Goal: Find specific page/section: Find specific page/section

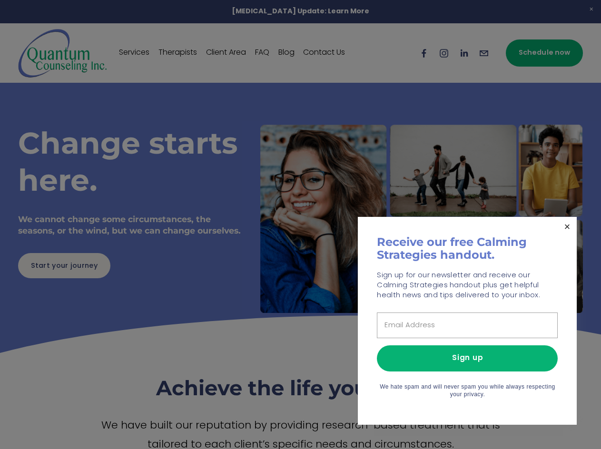
click at [565, 226] on link "Close" at bounding box center [567, 226] width 17 height 17
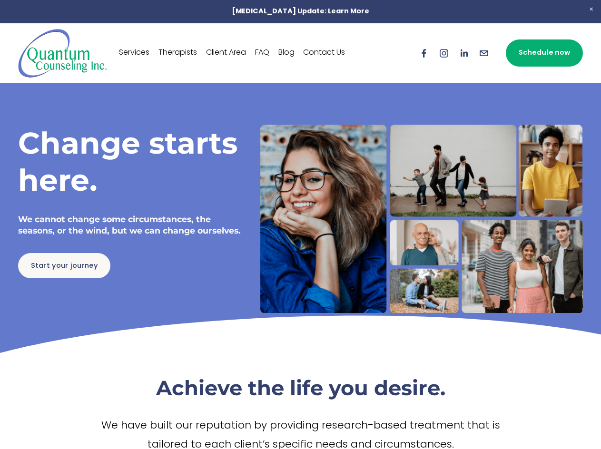
click at [182, 50] on link "Therapists" at bounding box center [177, 53] width 39 height 15
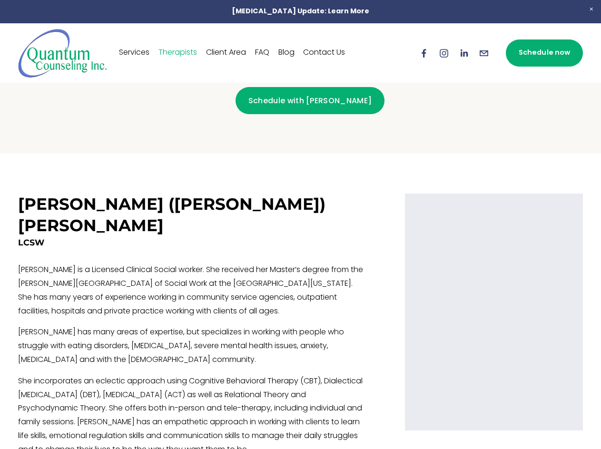
scroll to position [1383, 0]
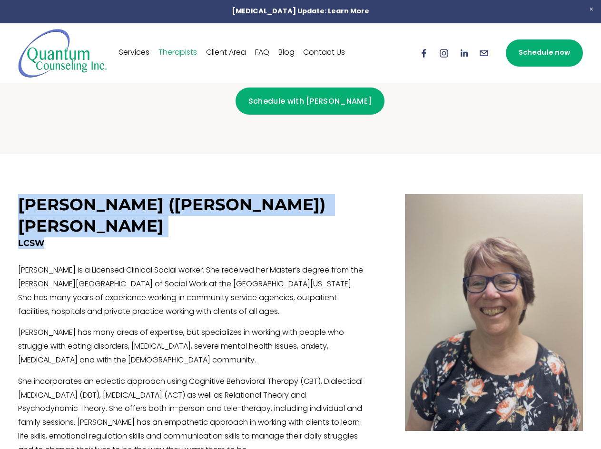
drag, startPoint x: 49, startPoint y: 198, endPoint x: 20, endPoint y: 185, distance: 31.9
click at [20, 194] on div "[PERSON_NAME] ([PERSON_NAME]) [PERSON_NAME] LCSW [PERSON_NAME] is a Licensed Cl…" at bounding box center [191, 358] width 347 height 329
copy div "[PERSON_NAME] ([PERSON_NAME]) [PERSON_NAME] LCSW"
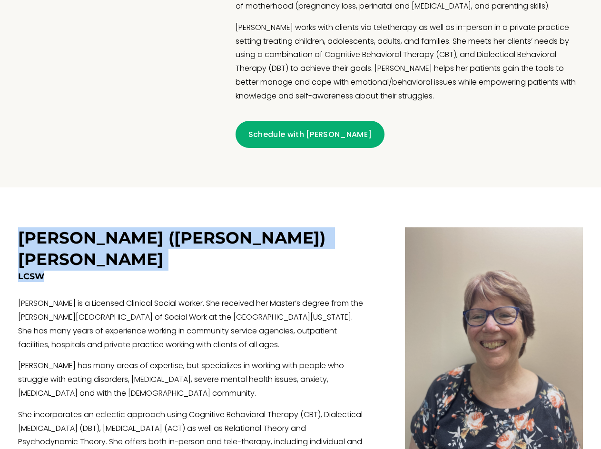
scroll to position [1348, 0]
